Goal: Task Accomplishment & Management: Use online tool/utility

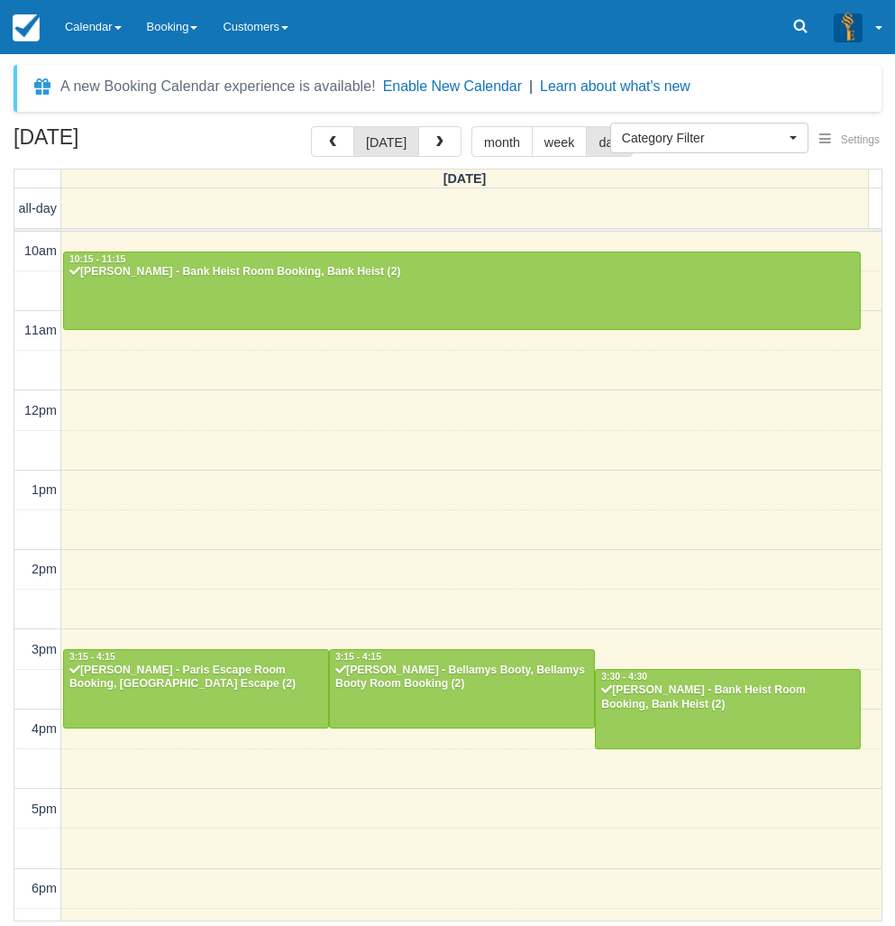
select select
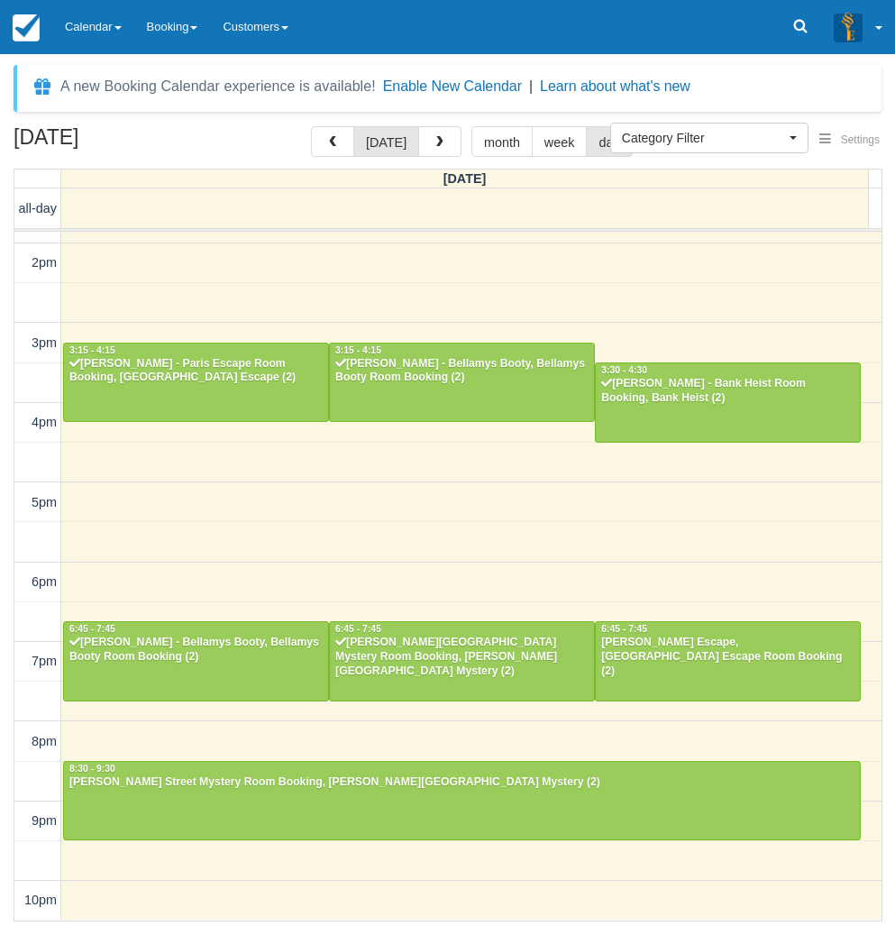
scroll to position [306, 0]
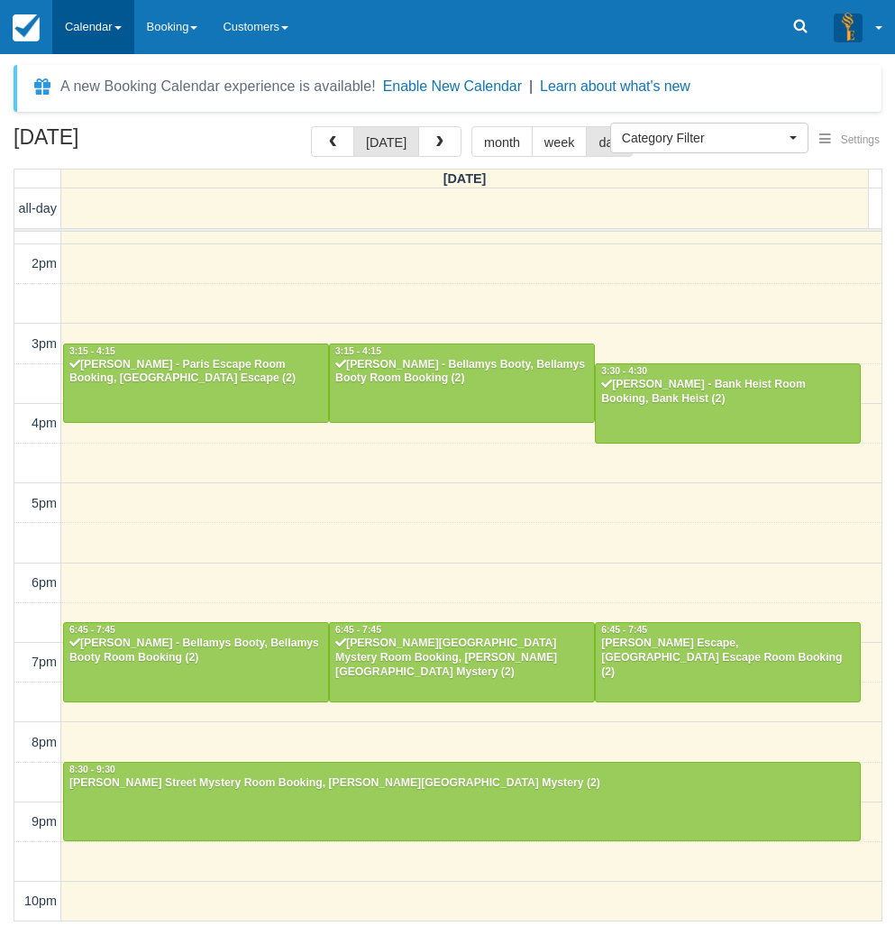
click at [120, 40] on link "Calendar" at bounding box center [93, 27] width 82 height 54
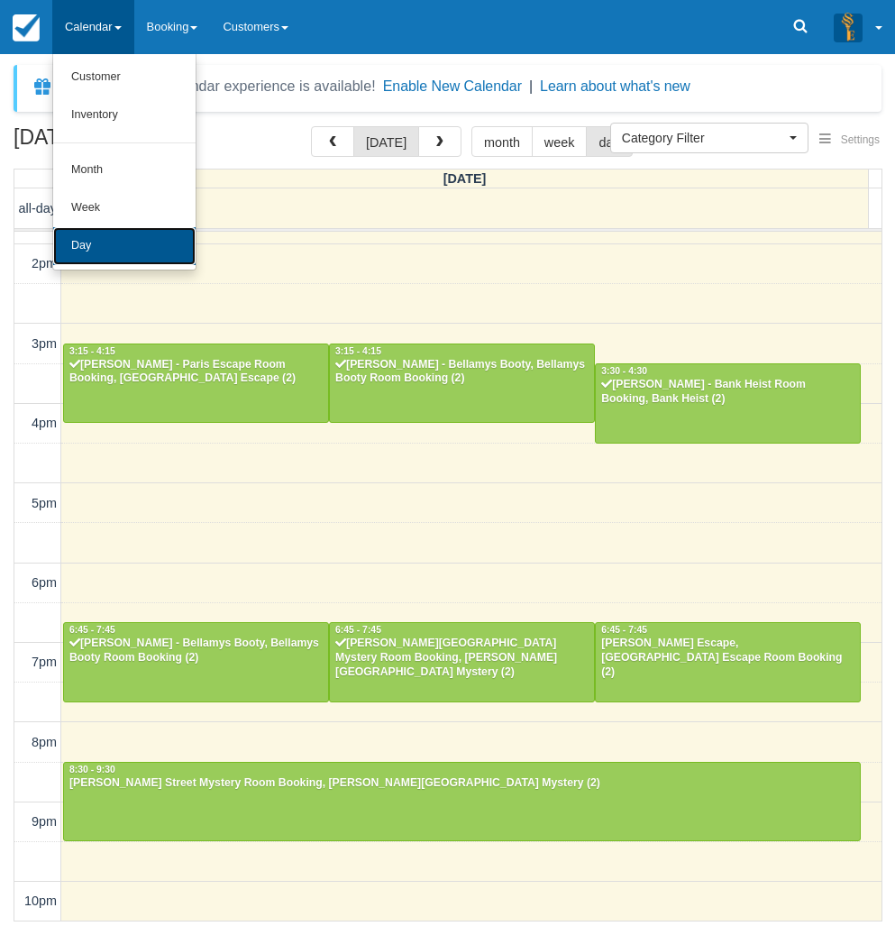
click at [139, 258] on link "Day" at bounding box center [124, 246] width 142 height 38
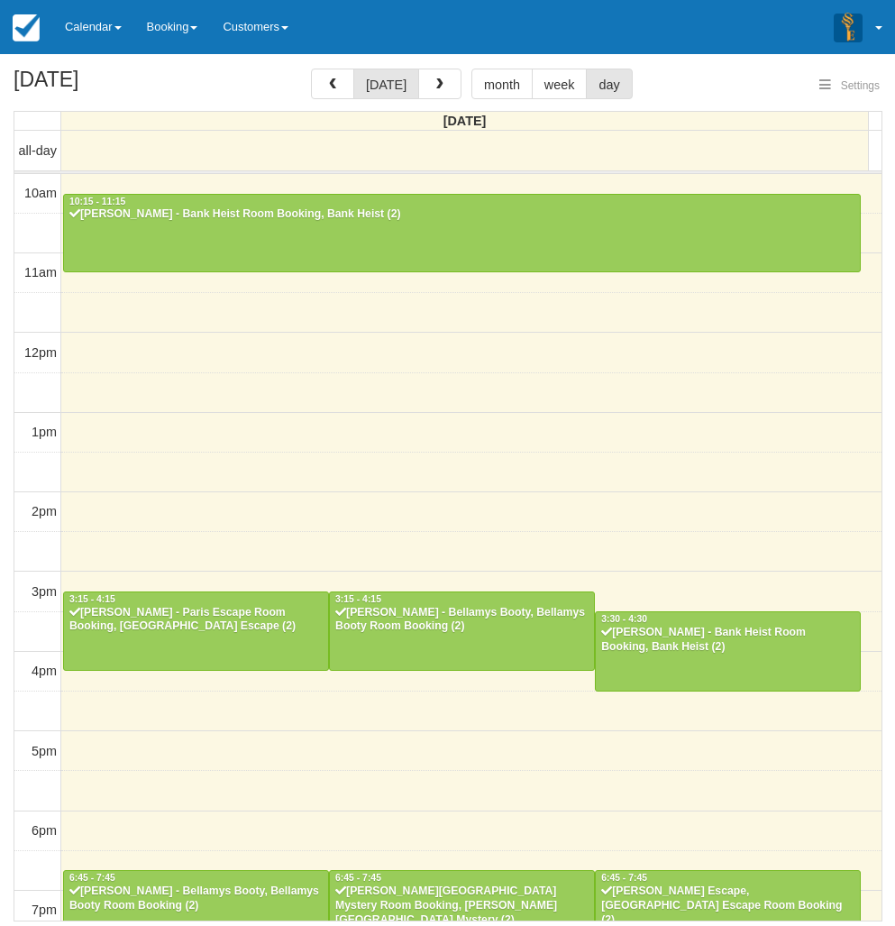
select select
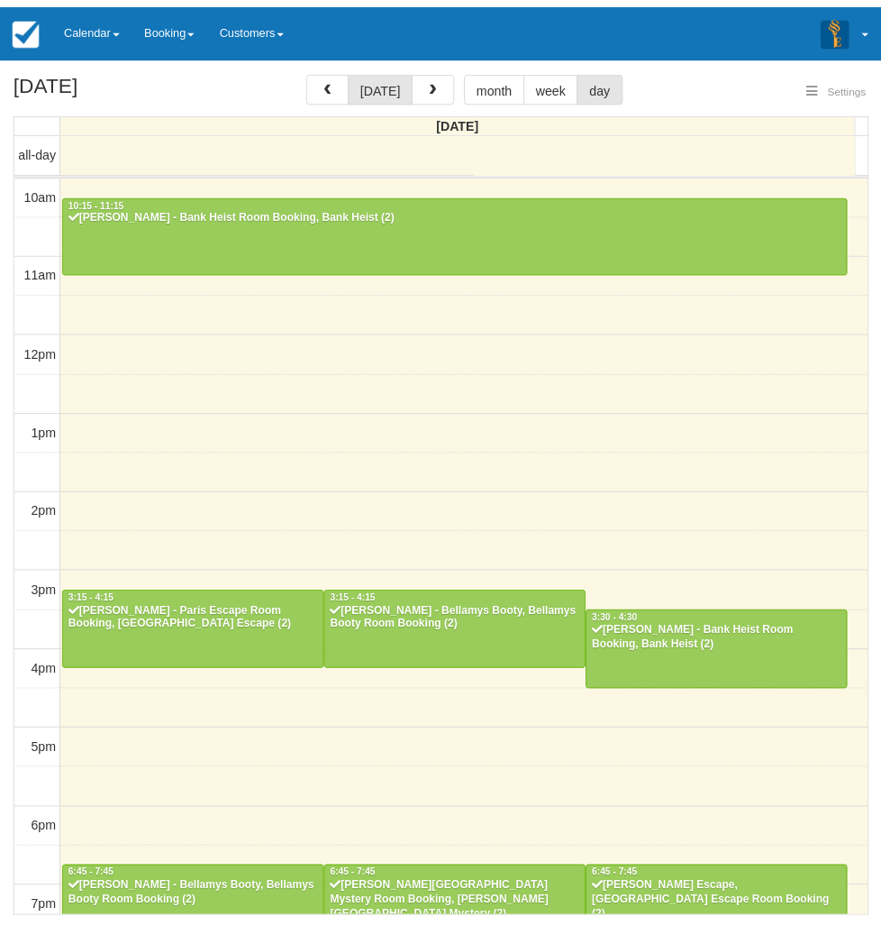
scroll to position [249, 0]
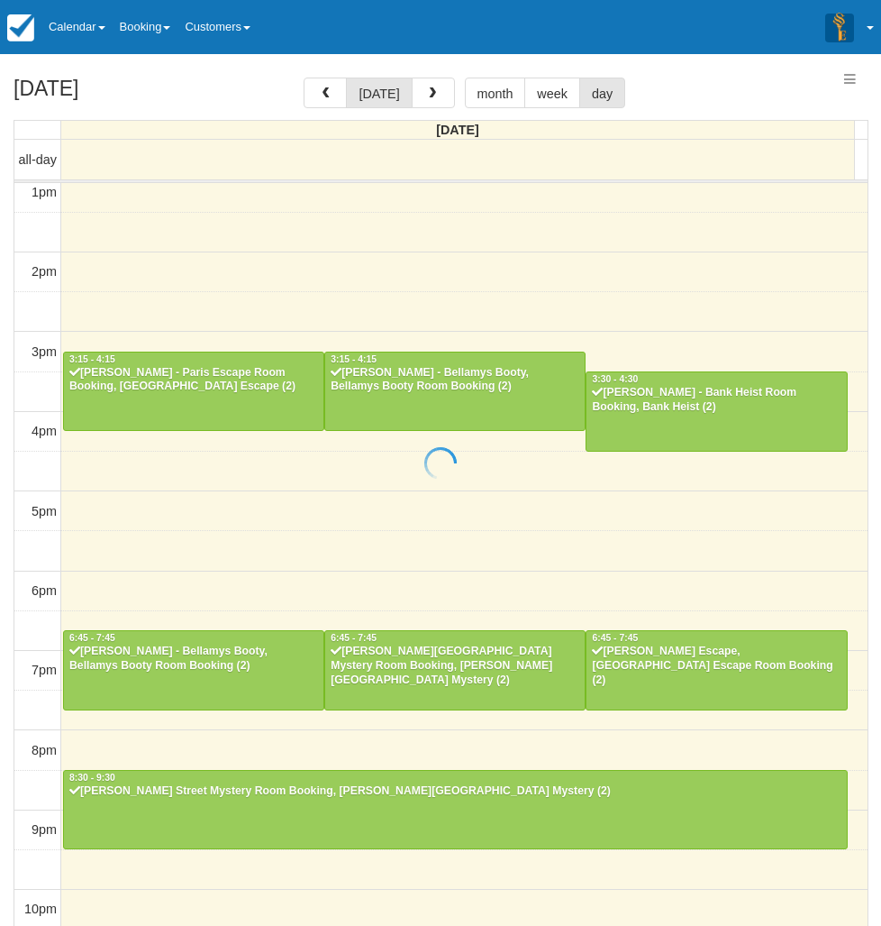
select select
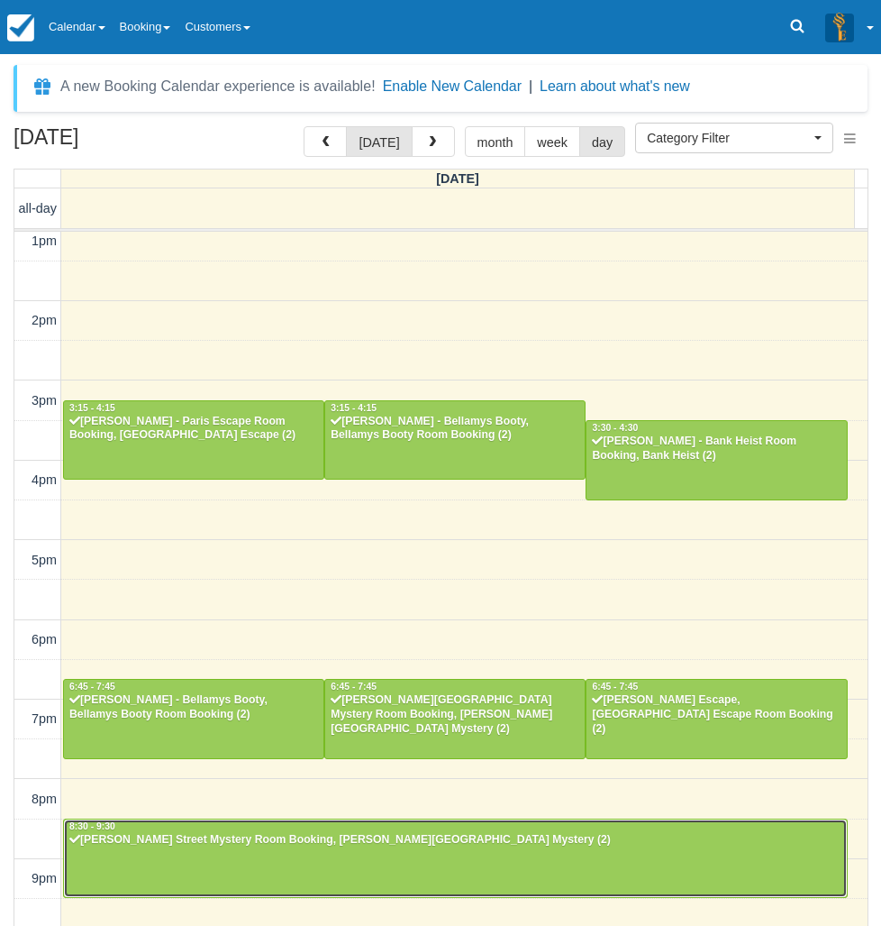
click at [187, 856] on div at bounding box center [455, 858] width 783 height 78
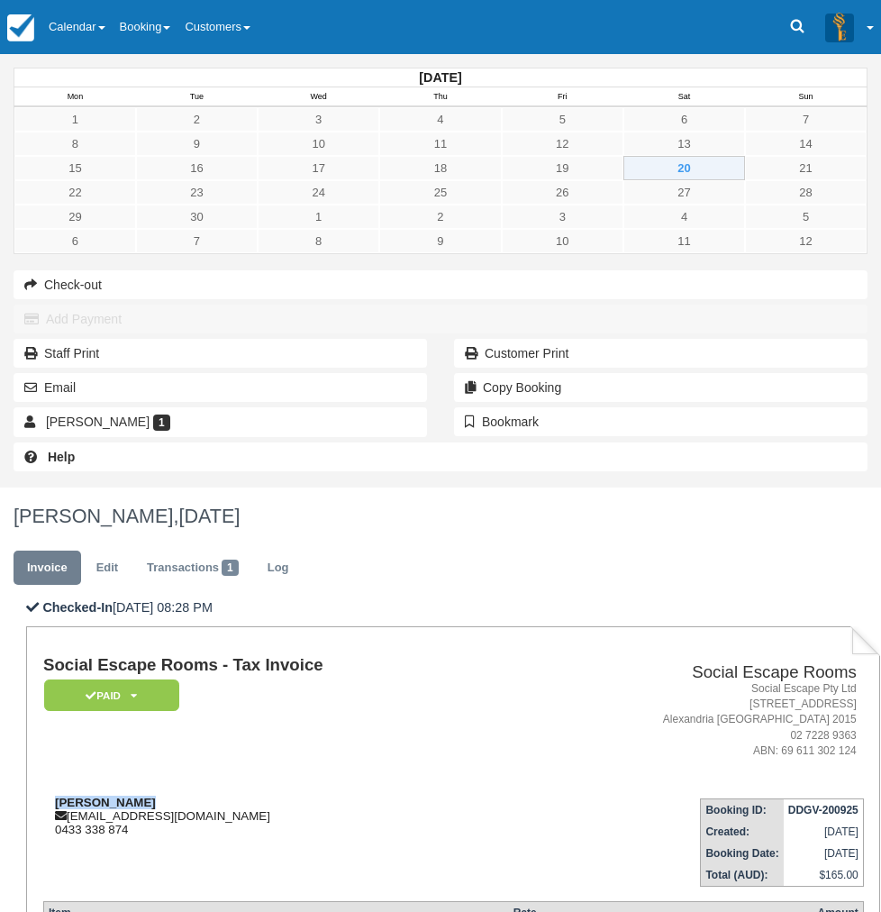
drag, startPoint x: 367, startPoint y: 369, endPoint x: 278, endPoint y: 370, distance: 88.3
click at [278, 796] on div "Jason Sutanto popnjaye@gmail.com 0433 338 874" at bounding box center [278, 816] width 470 height 41
copy strong "Jason Sutanto"
click at [110, 44] on link "Calendar" at bounding box center [76, 27] width 71 height 54
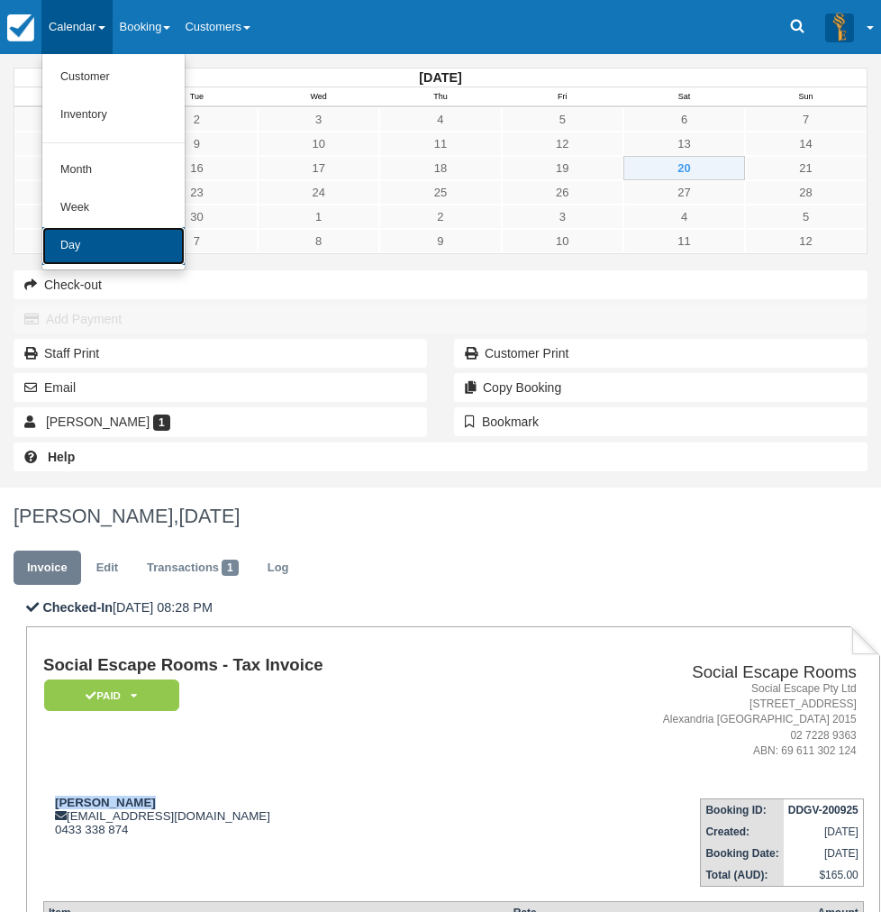
click at [96, 252] on link "Day" at bounding box center [113, 246] width 142 height 38
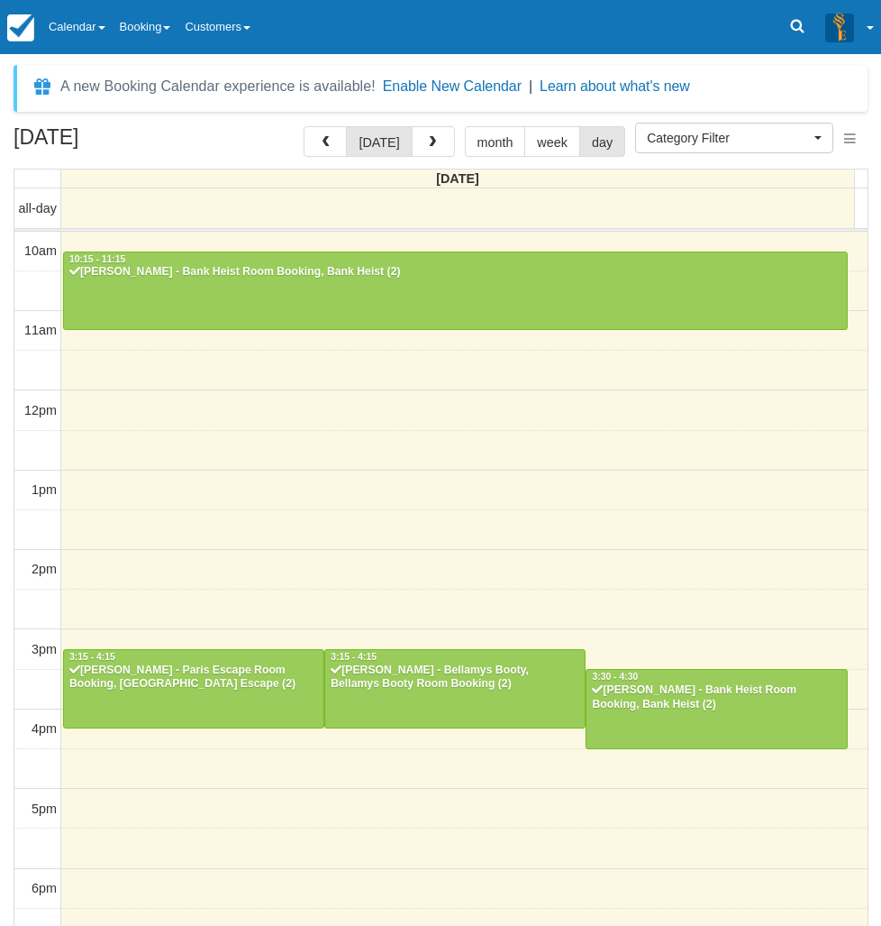
select select
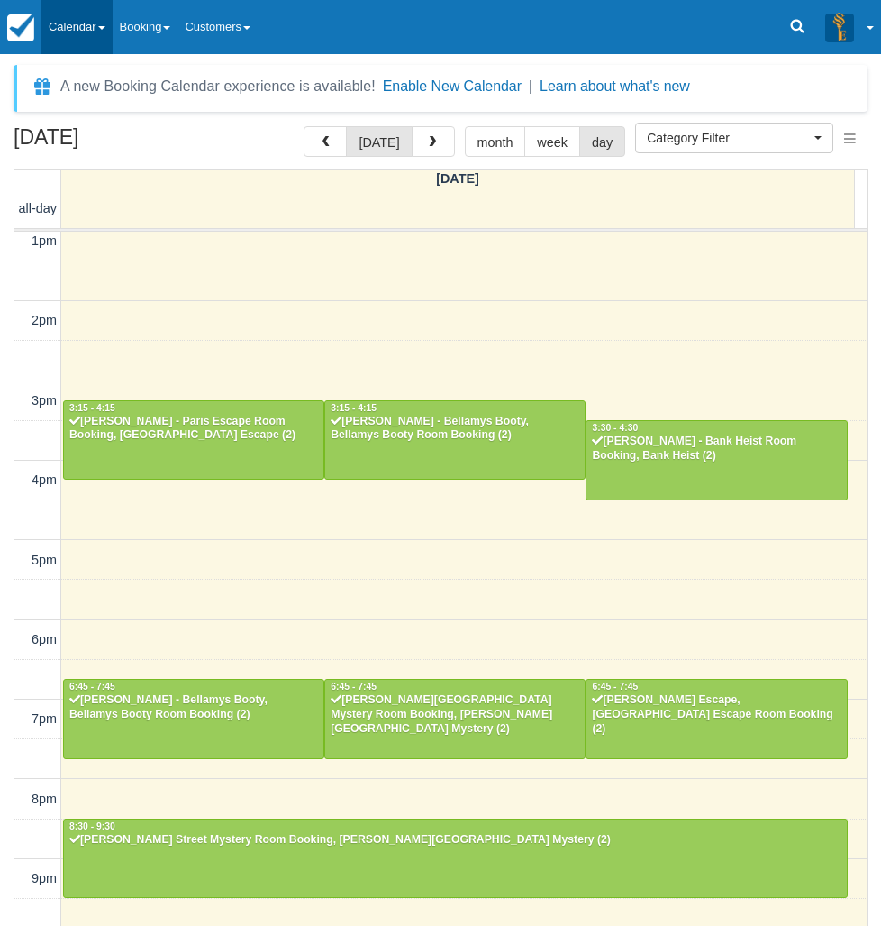
click at [107, 37] on link "Calendar" at bounding box center [76, 27] width 71 height 54
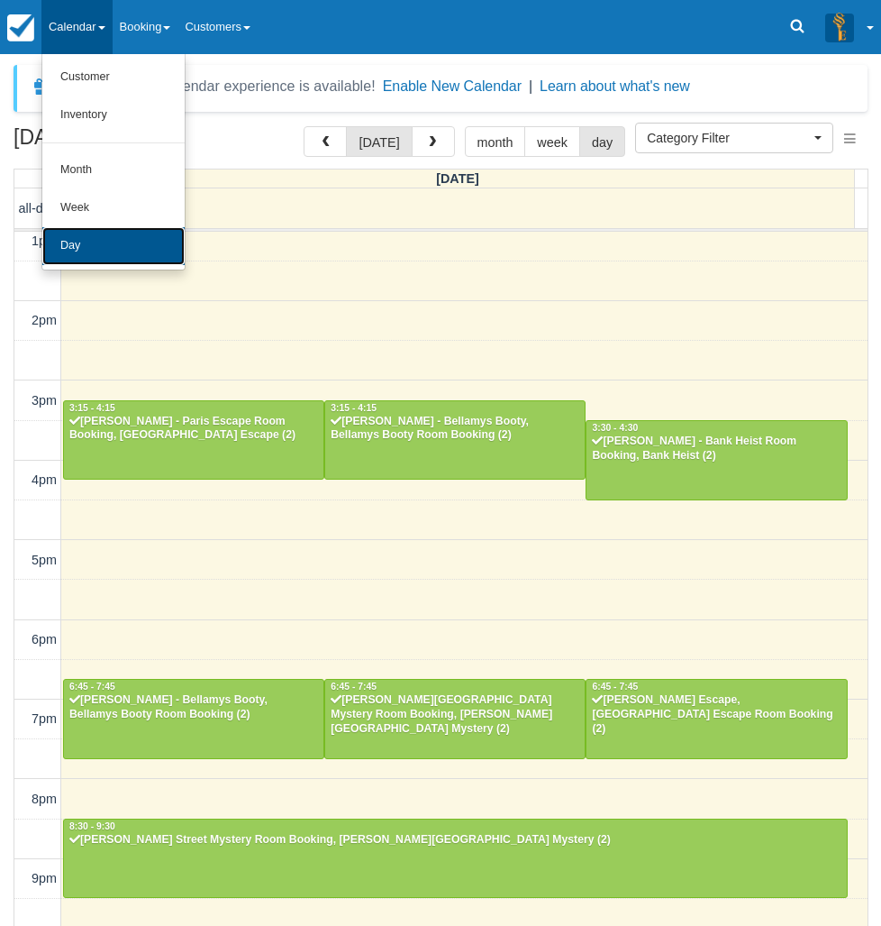
click at [104, 236] on link "Day" at bounding box center [113, 246] width 142 height 38
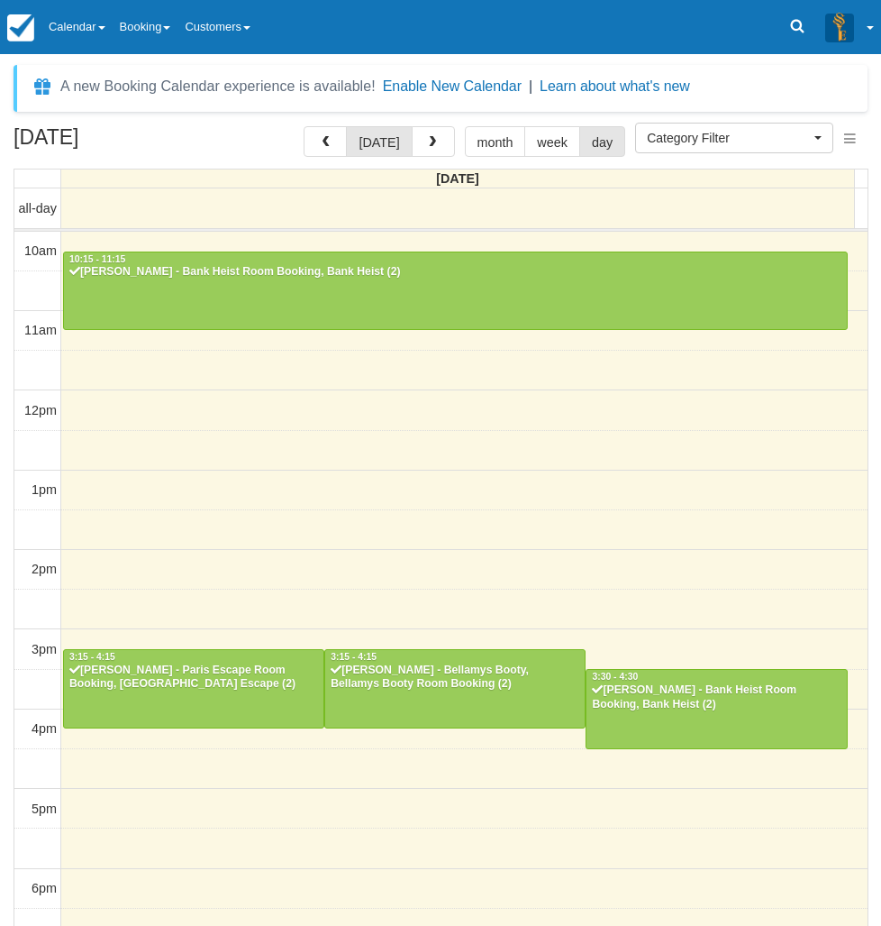
select select
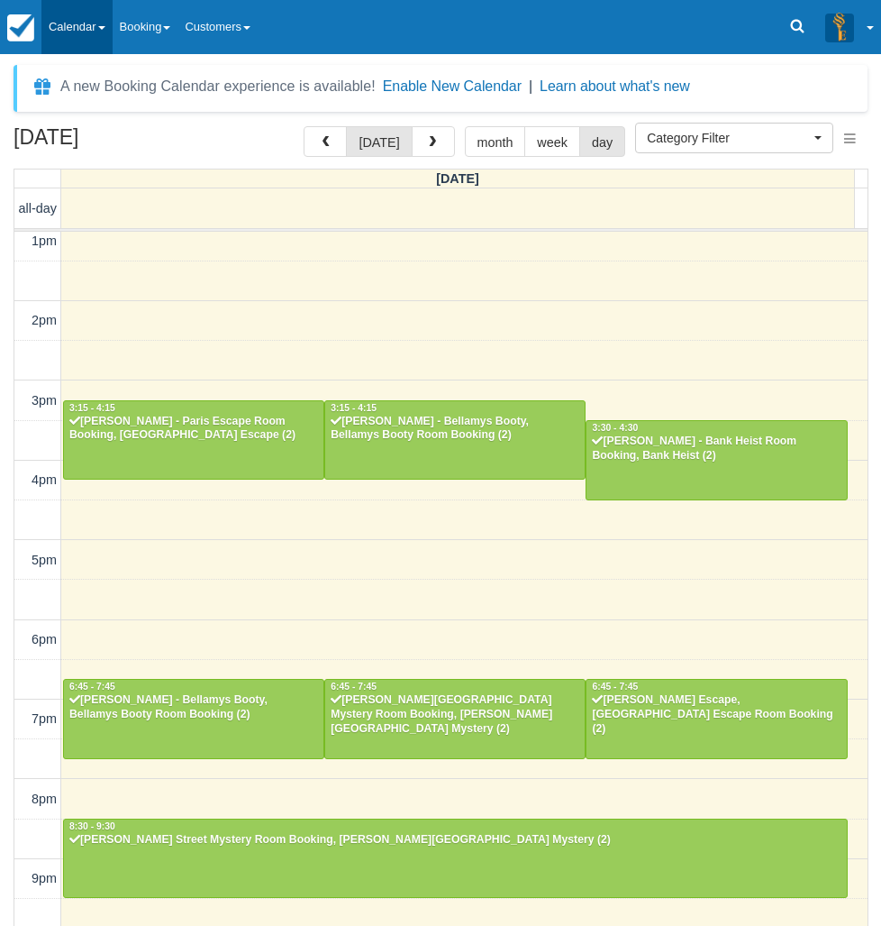
click at [100, 39] on link "Calendar" at bounding box center [76, 27] width 71 height 54
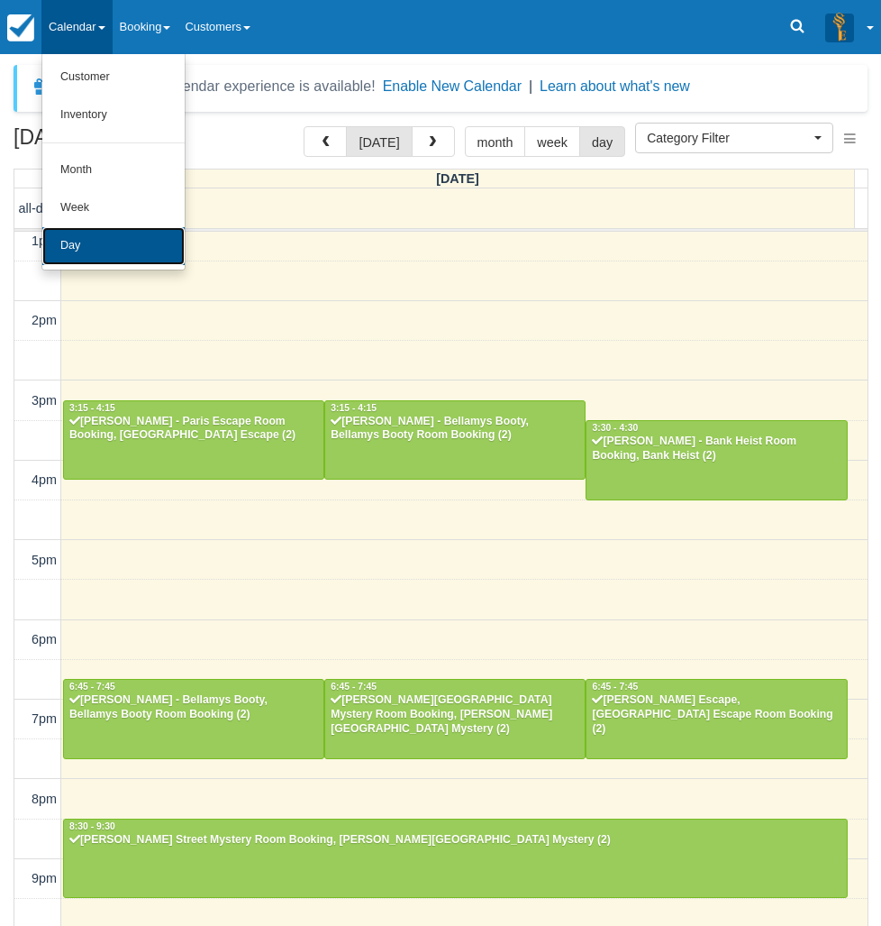
click at [91, 239] on link "Day" at bounding box center [113, 246] width 142 height 38
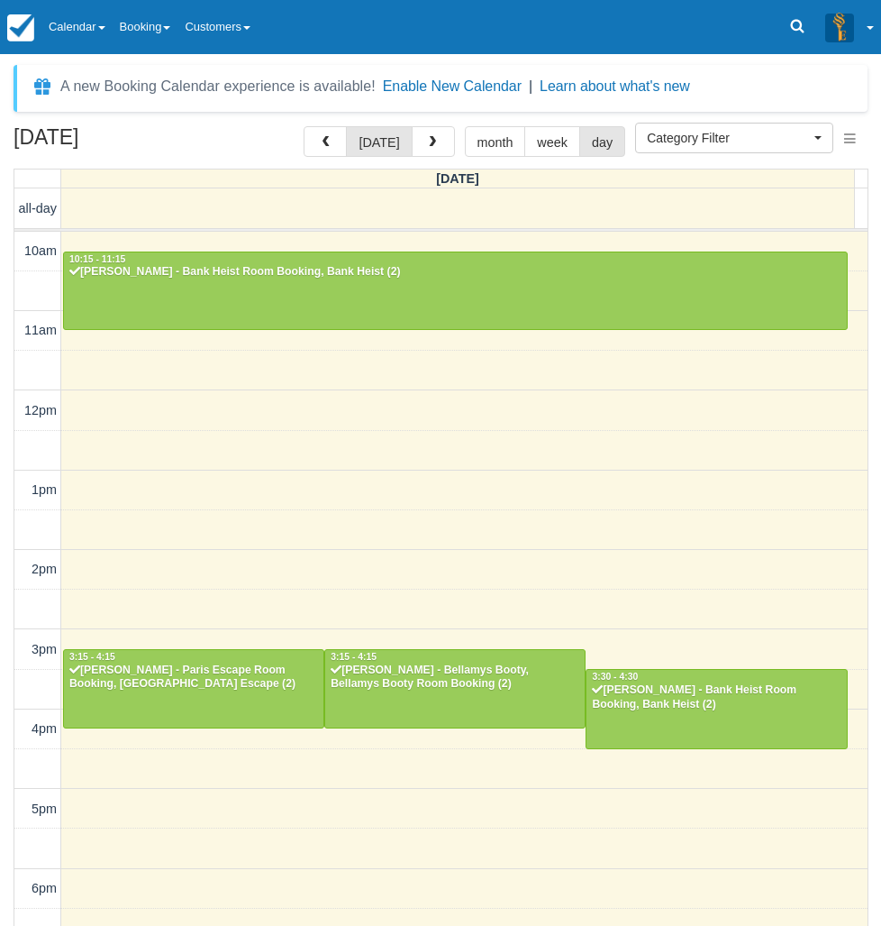
select select
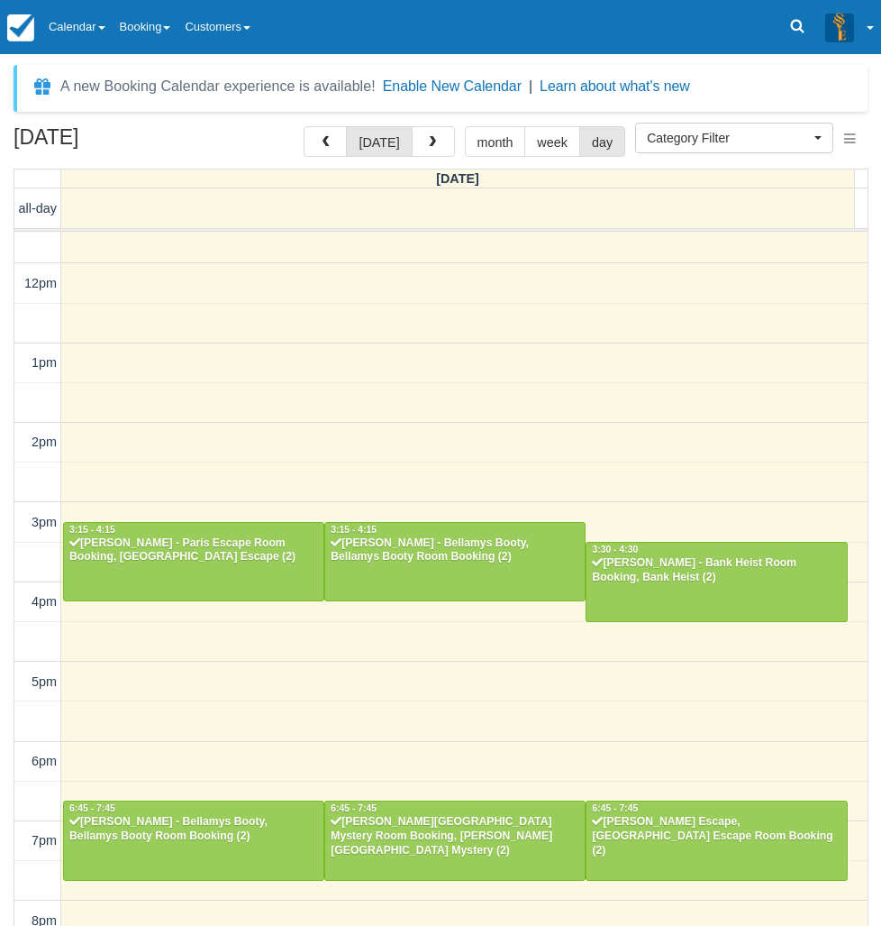
scroll to position [248, 0]
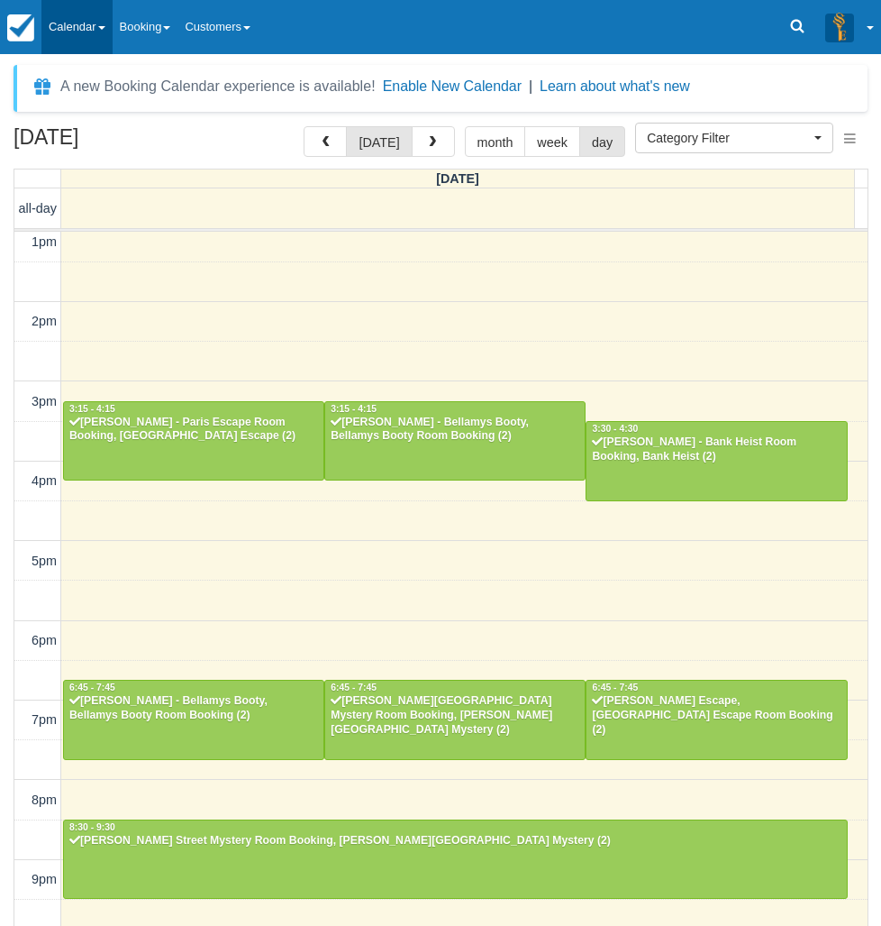
click at [113, 33] on link "Calendar" at bounding box center [76, 27] width 71 height 54
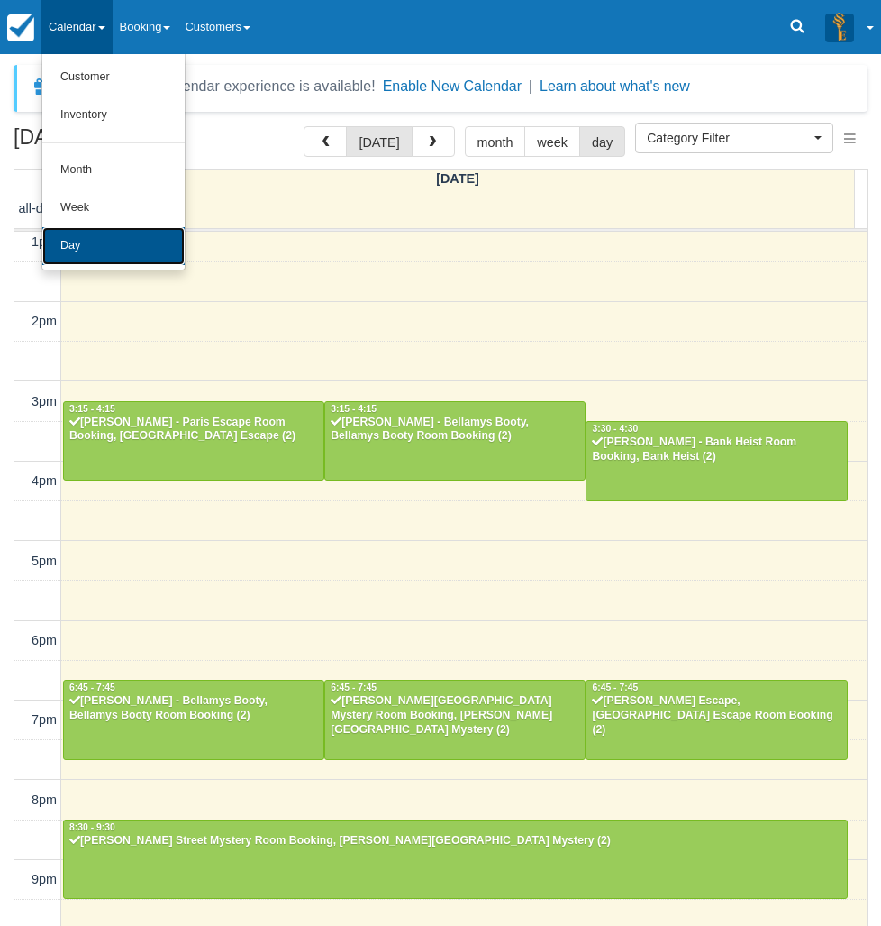
click at [105, 236] on link "Day" at bounding box center [113, 246] width 142 height 38
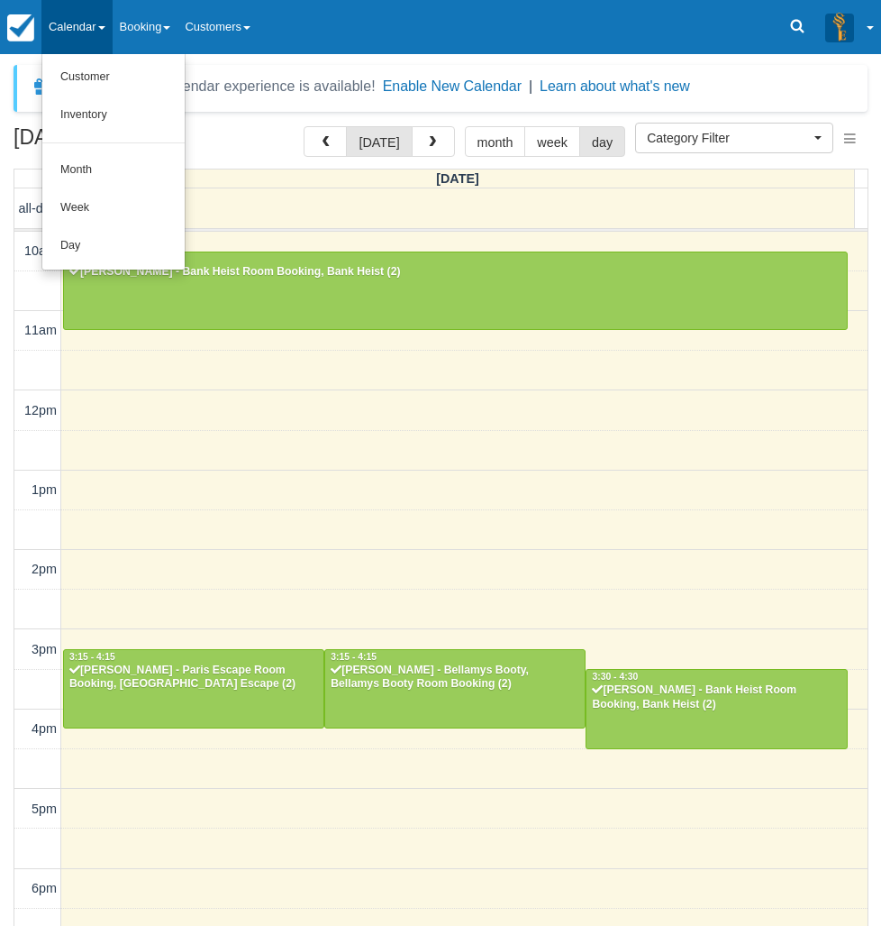
select select
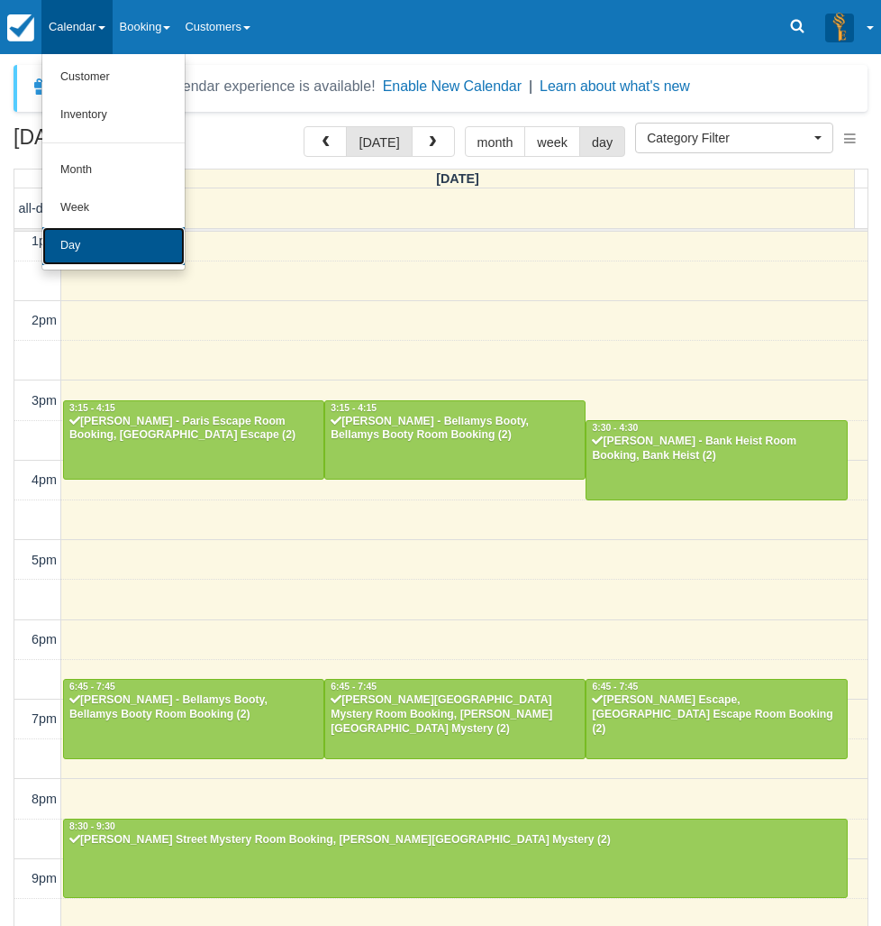
click at [86, 245] on link "Day" at bounding box center [113, 246] width 142 height 38
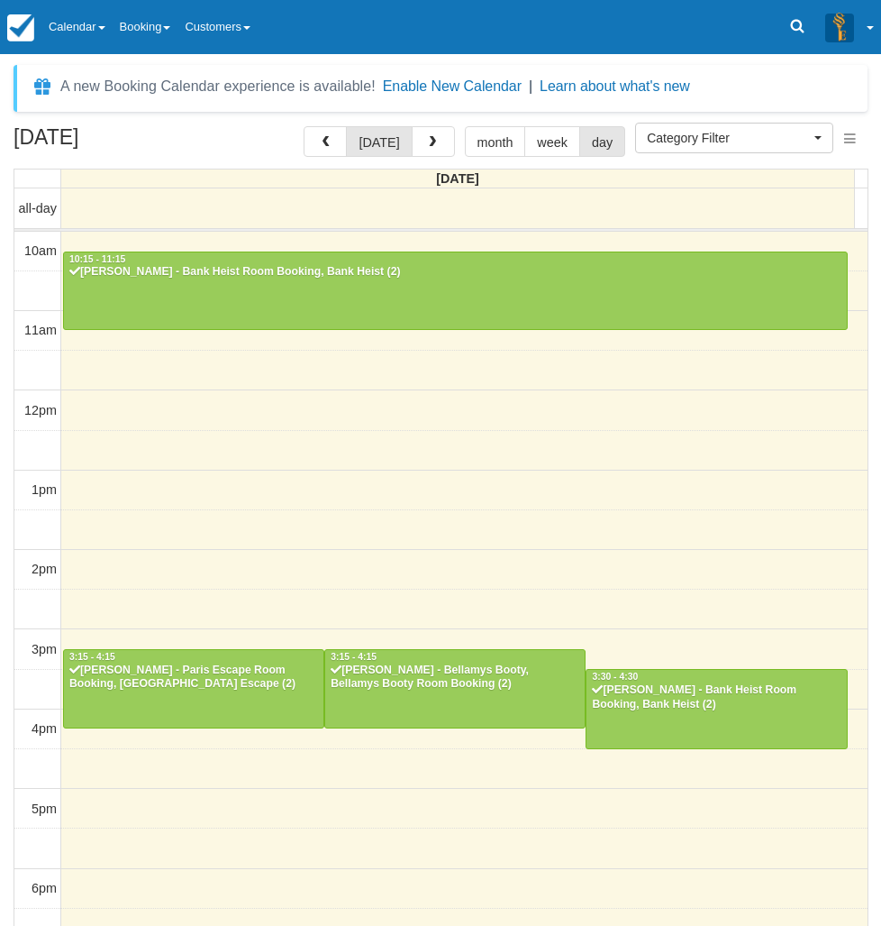
select select
